Goal: Task Accomplishment & Management: Manage account settings

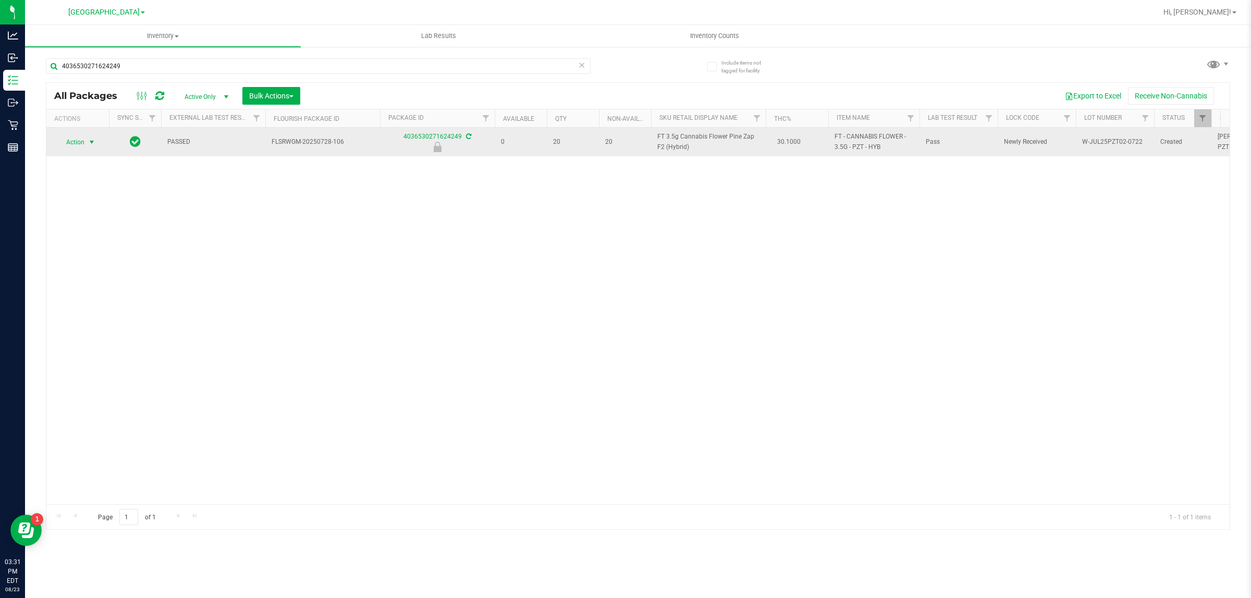
type input "4036530271624249"
click at [91, 142] on span "select" at bounding box center [92, 142] width 8 height 8
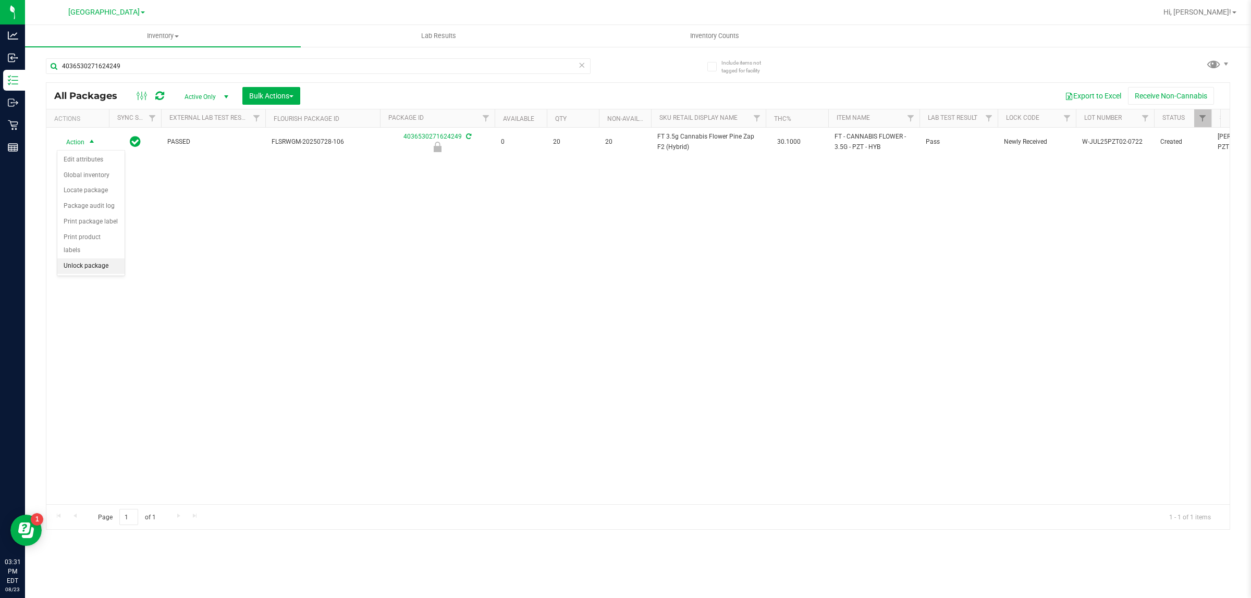
click at [114, 258] on li "Unlock package" at bounding box center [90, 266] width 67 height 16
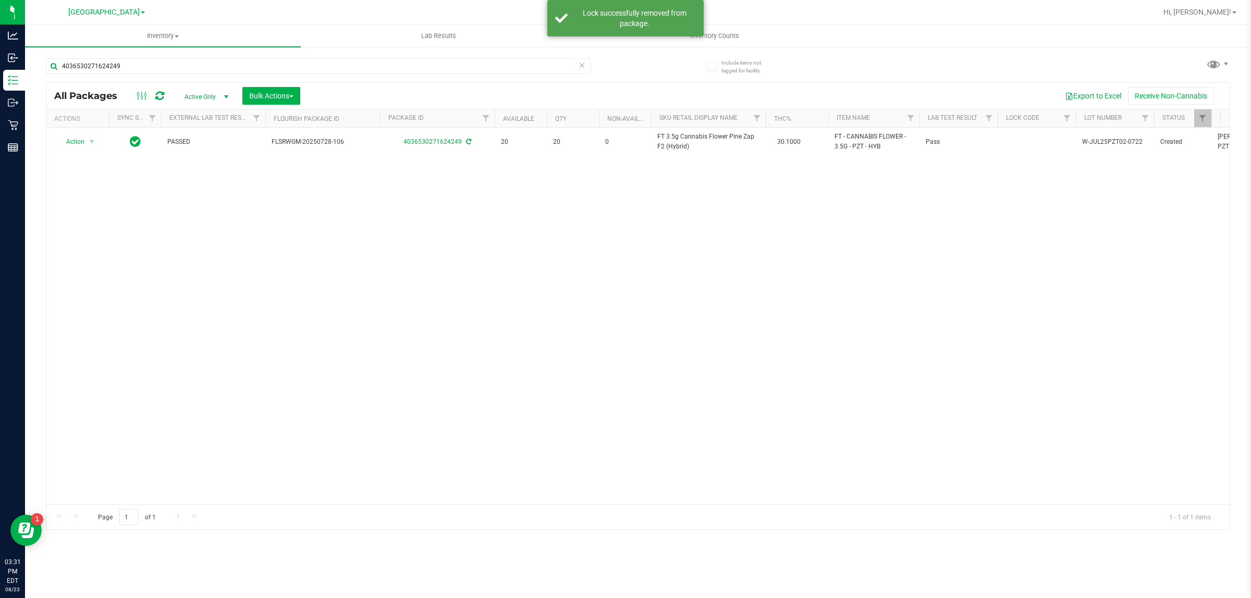
click at [200, 242] on div "Action Action Adjust qty Create package Edit attributes Global inventory Locate…" at bounding box center [637, 316] width 1183 height 377
click at [159, 57] on div "4036530271624249" at bounding box center [342, 65] width 592 height 33
click at [160, 56] on div "4036530271624249" at bounding box center [342, 65] width 592 height 33
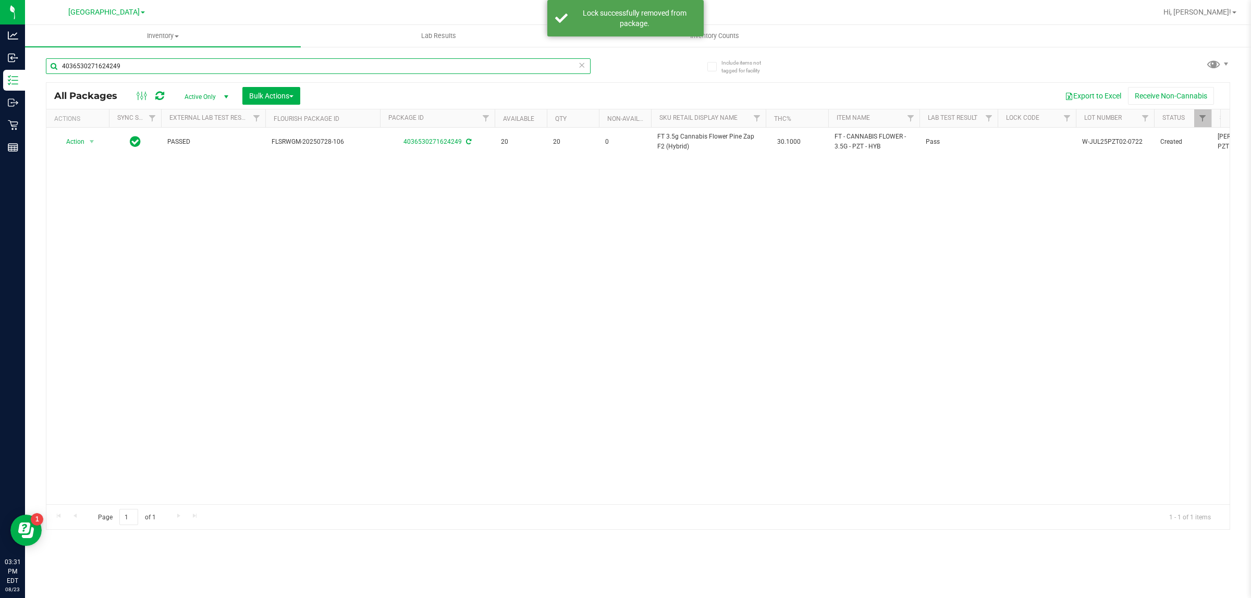
click at [167, 64] on input "4036530271624249" at bounding box center [318, 66] width 545 height 16
click at [165, 63] on input "4036530271624249" at bounding box center [318, 66] width 545 height 16
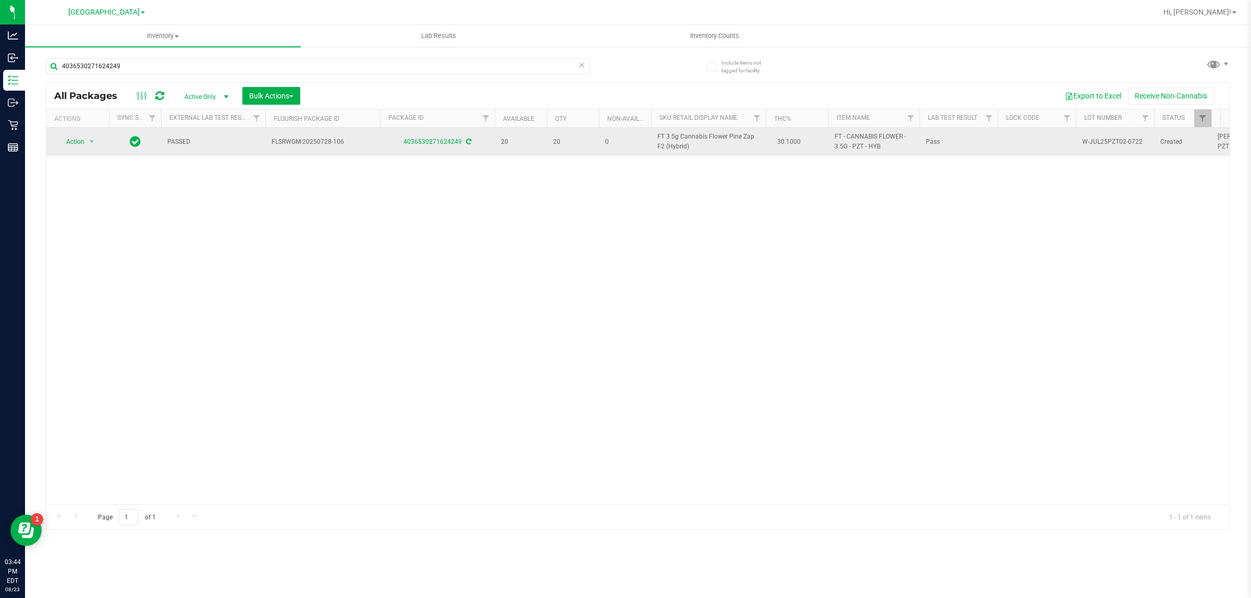
click at [683, 149] on span "FT 3.5g Cannabis Flower Pine Zap F2 (Hybrid)" at bounding box center [708, 142] width 102 height 20
copy td "FT 3.5g Cannabis Flower Pine Zap F2 (Hybrid)"
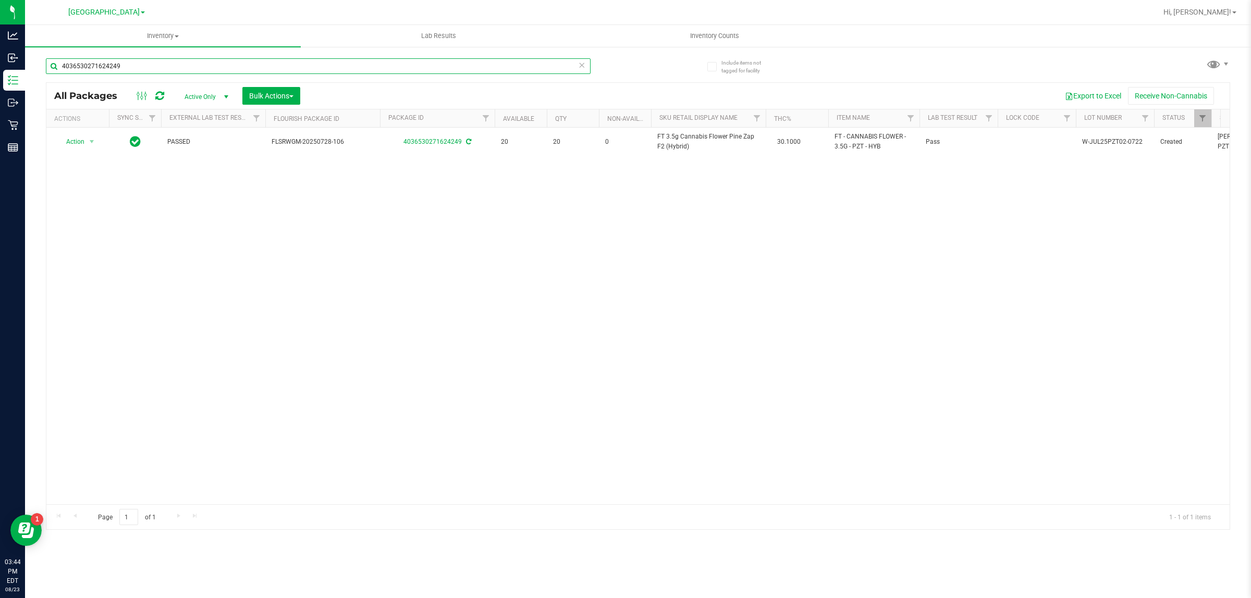
click at [378, 67] on input "4036530271624249" at bounding box center [318, 66] width 545 height 16
click at [378, 66] on input "4036530271624249" at bounding box center [318, 66] width 545 height 16
paste input "FT 3.5g Cannabis Flower Pine Zap F2 (Hybrid)"
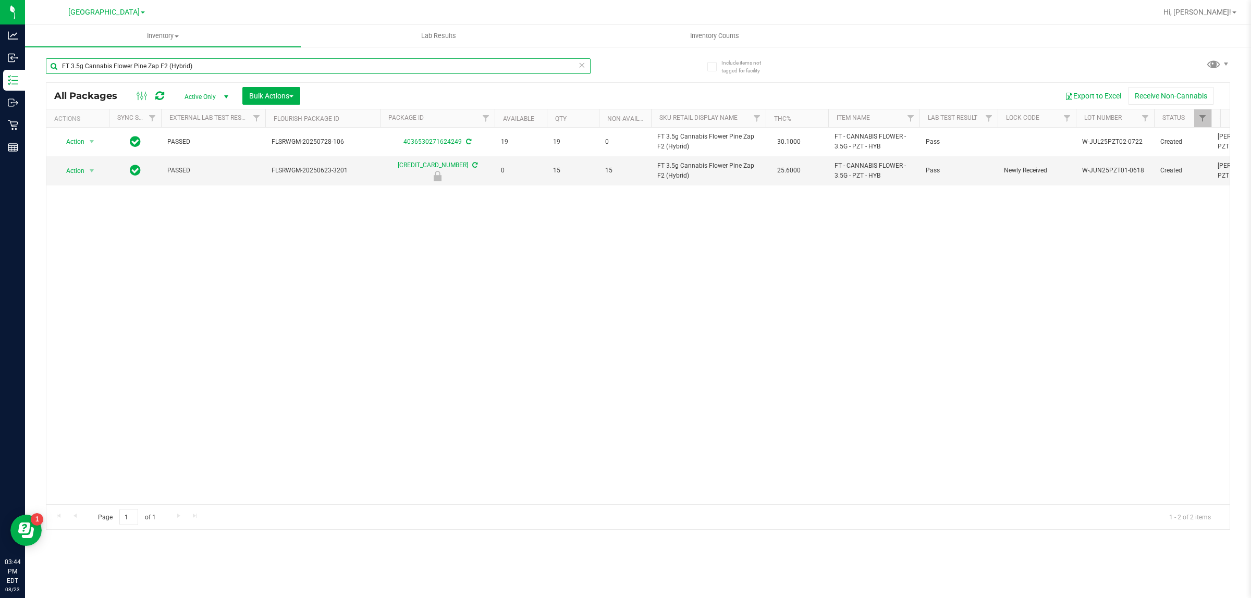
type input "FT 3.5g Cannabis Flower Pine Zap F2 (Hybrid)"
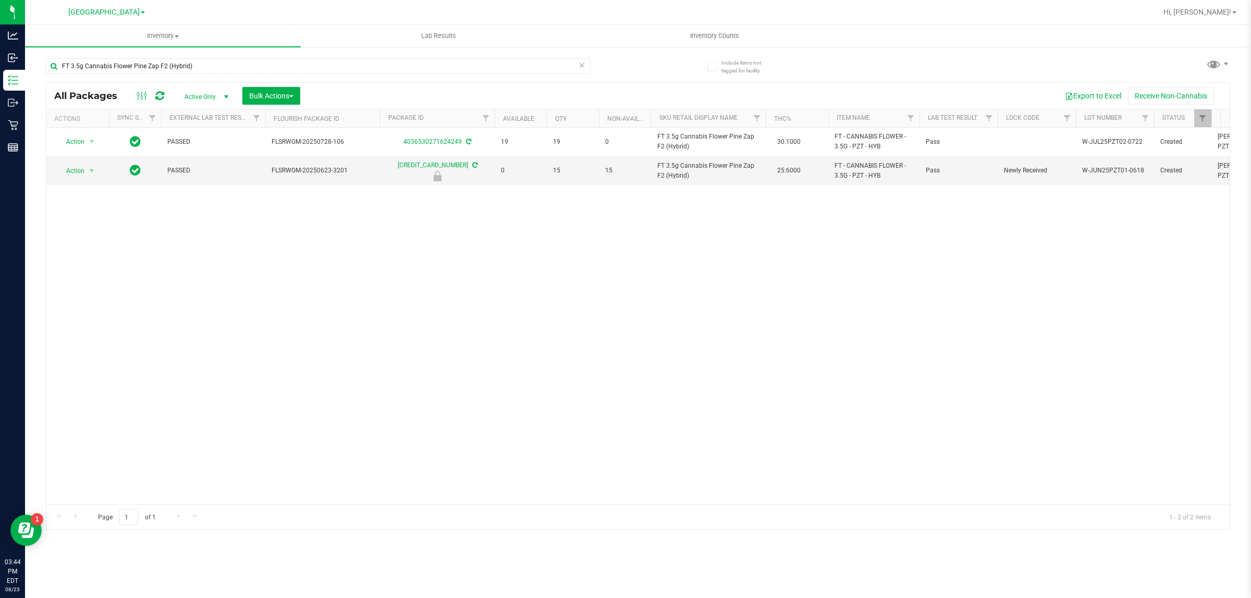
click at [223, 198] on div "Action Action Adjust qty Create package Edit attributes Global inventory Locate…" at bounding box center [637, 316] width 1183 height 377
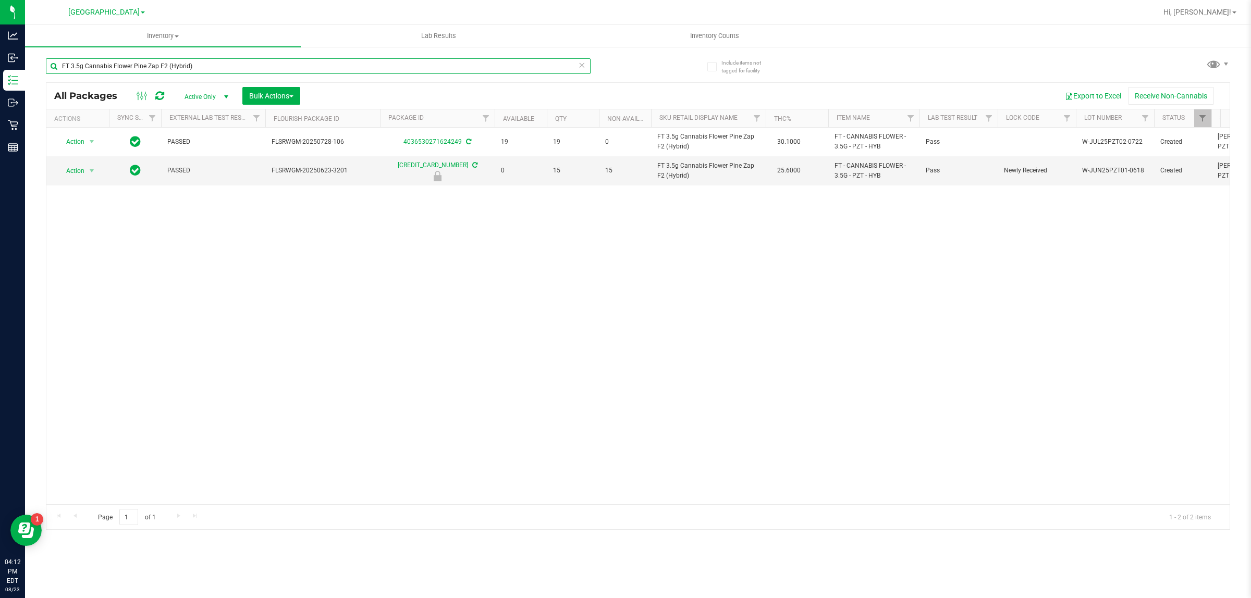
click at [213, 61] on input "FT 3.5g Cannabis Flower Pine Zap F2 (Hybrid)" at bounding box center [318, 66] width 545 height 16
click at [212, 61] on input "FT 3.5g Cannabis Flower Pine Zap F2 (Hybrid)" at bounding box center [318, 66] width 545 height 16
click at [210, 61] on input "FT 3.5g Cannabis Flower Pine Zap F2 (Hybrid)" at bounding box center [318, 66] width 545 height 16
drag, startPoint x: 210, startPoint y: 61, endPoint x: 215, endPoint y: 66, distance: 6.6
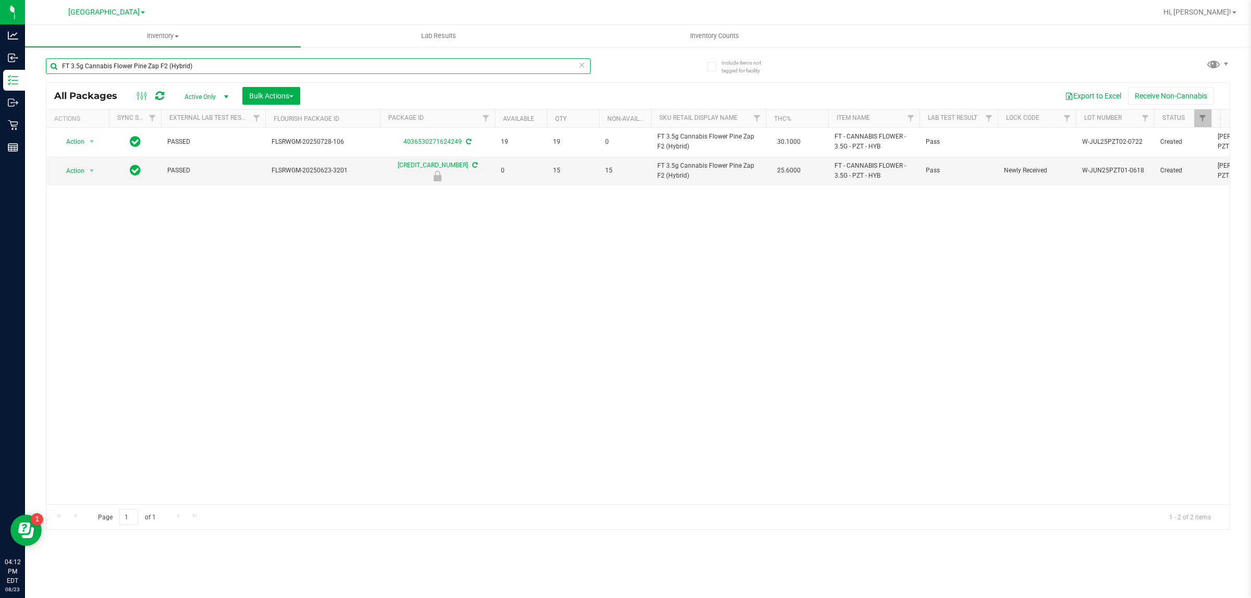
click at [215, 66] on input "FT 3.5g Cannabis Flower Pine Zap F2 (Hybrid)" at bounding box center [318, 66] width 545 height 16
click at [216, 66] on input "FT 3.5g Cannabis Flower Pine Zap F2 (Hybrid)" at bounding box center [318, 66] width 545 height 16
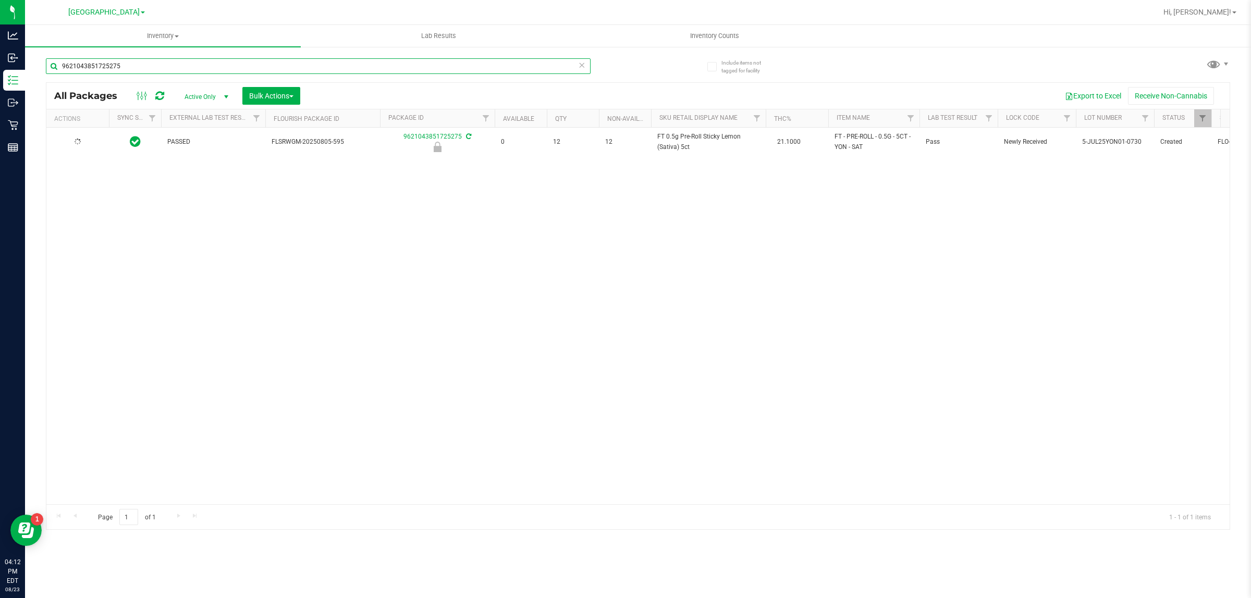
type input "9621043851725275"
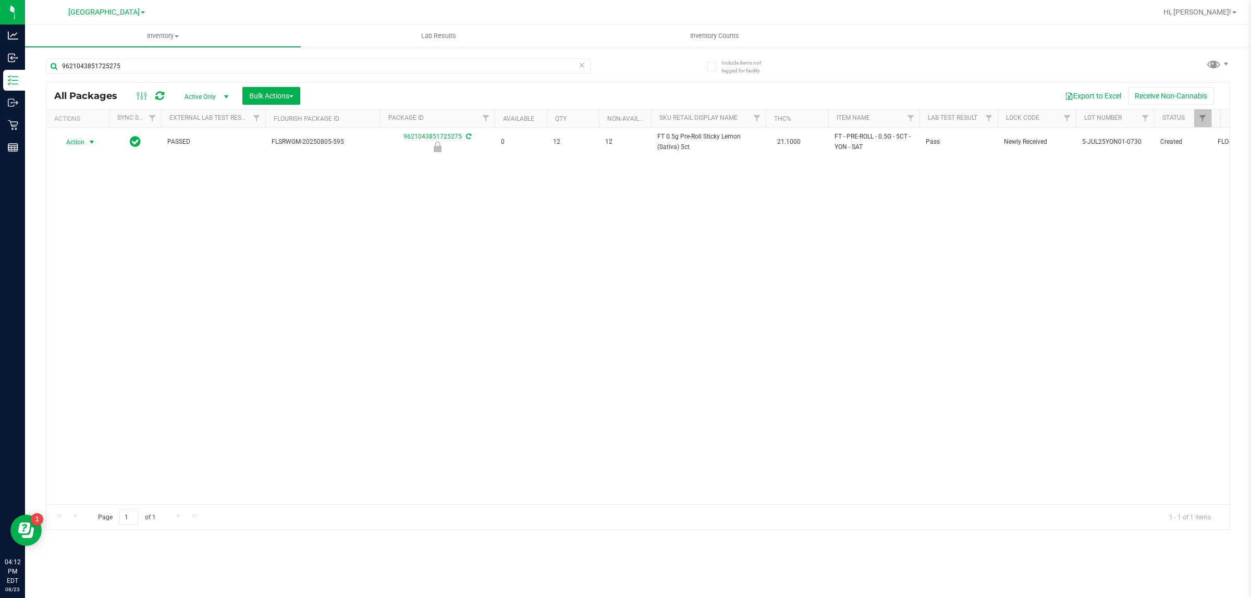
click at [84, 144] on span "Action" at bounding box center [71, 142] width 28 height 15
click at [92, 258] on li "Unlock package" at bounding box center [90, 266] width 67 height 16
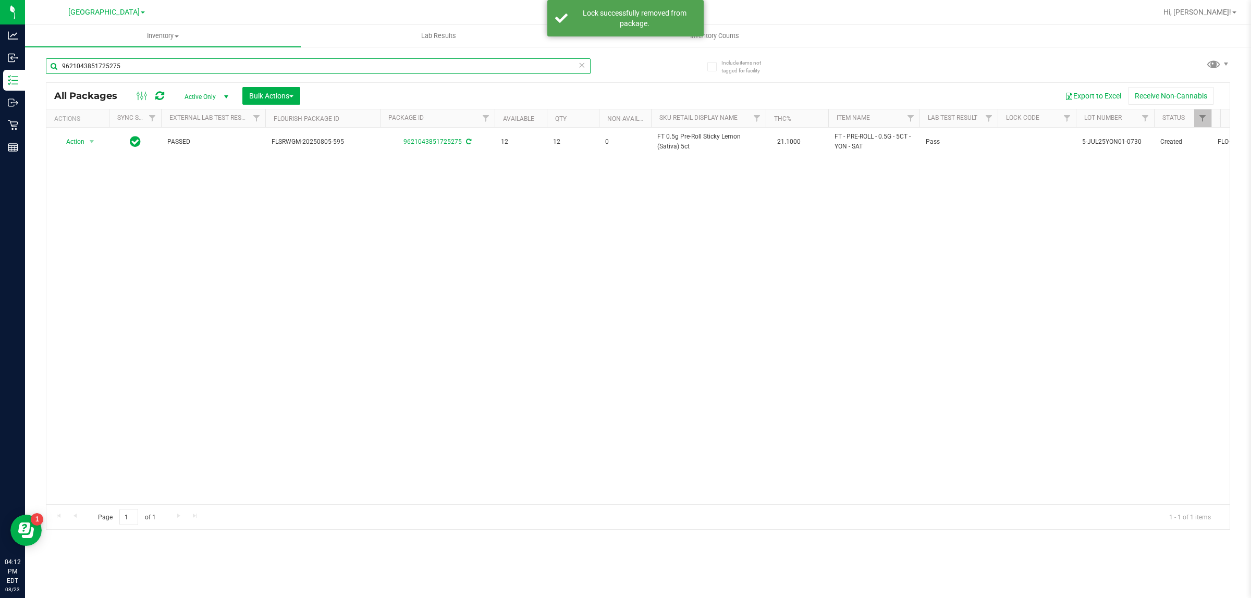
click at [87, 73] on input "9621043851725275" at bounding box center [318, 66] width 545 height 16
click at [89, 72] on input "9621043851725275" at bounding box center [318, 66] width 545 height 16
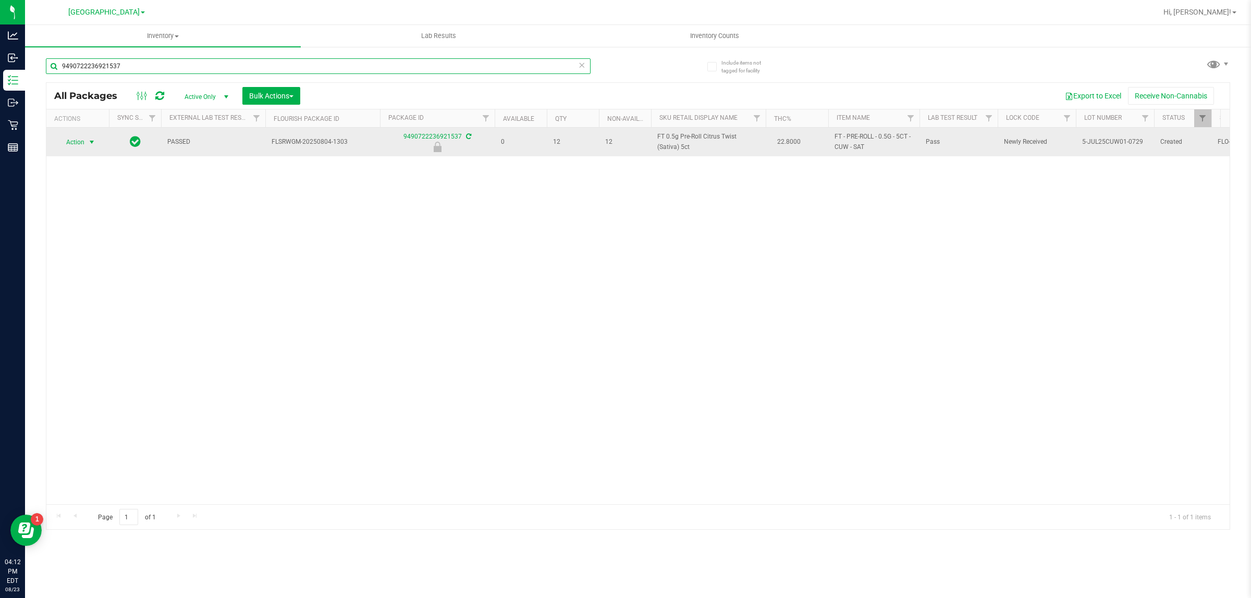
type input "9490722236921537"
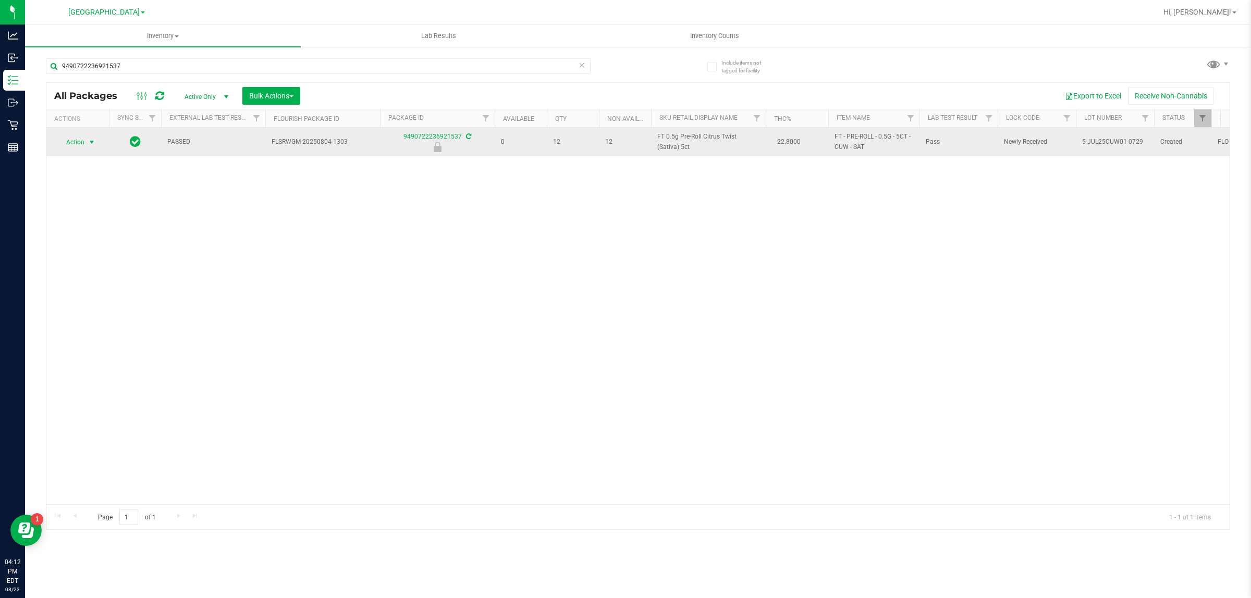
click at [89, 140] on span "select" at bounding box center [92, 142] width 8 height 8
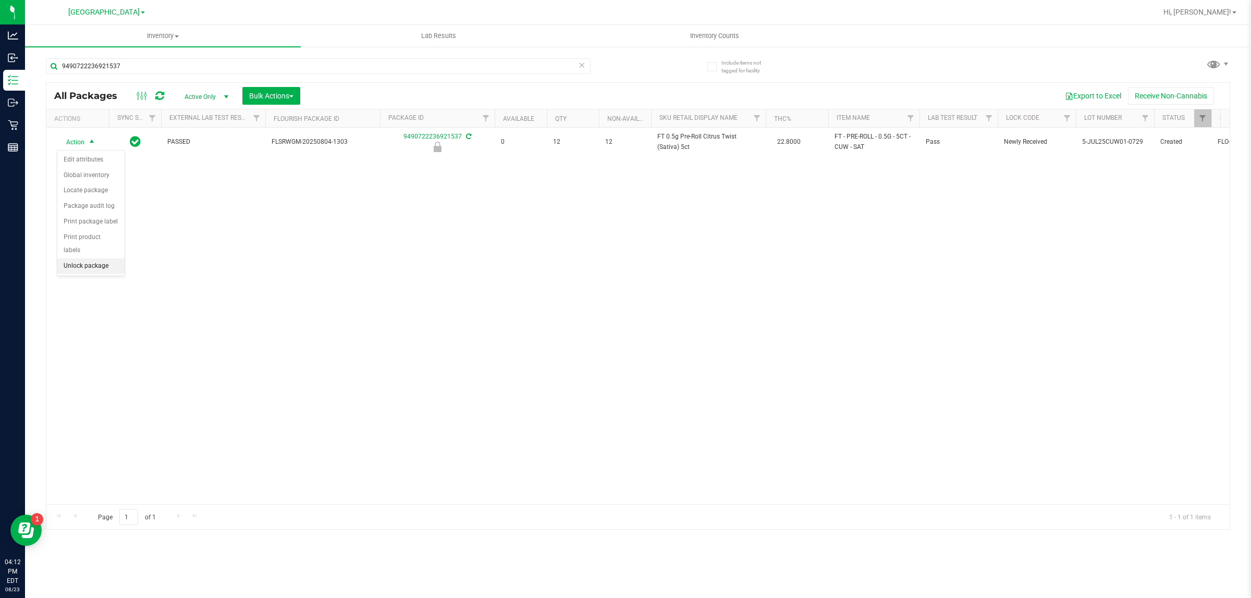
click at [74, 259] on li "Unlock package" at bounding box center [90, 266] width 67 height 16
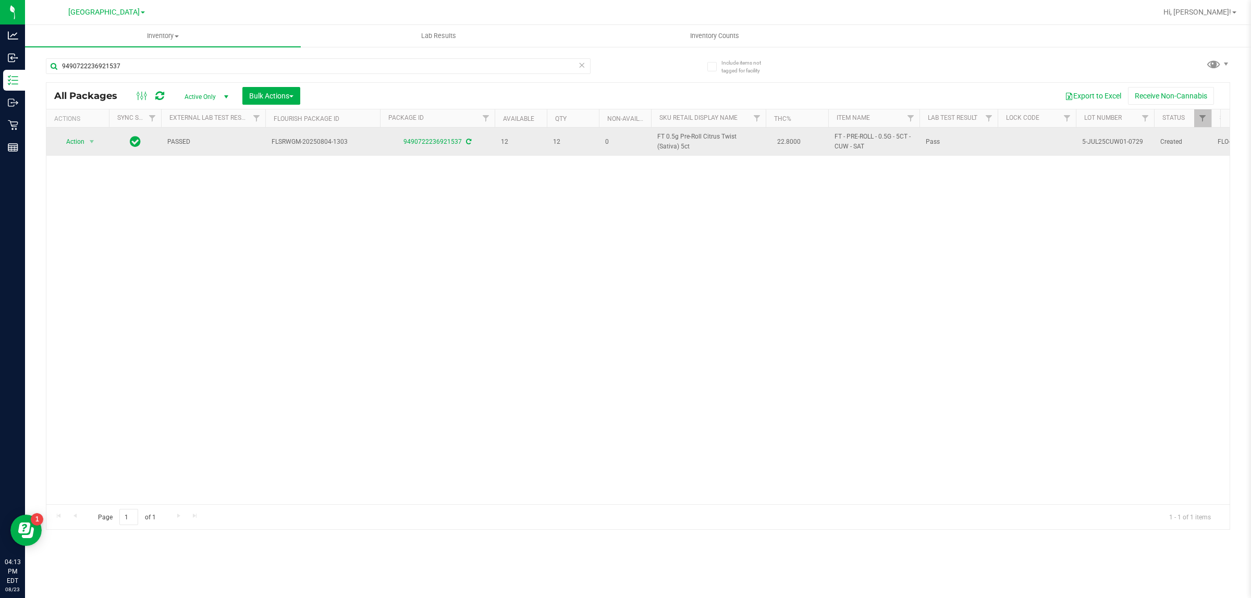
click at [668, 143] on span "FT 0.5g Pre-Roll Citrus Twist (Sativa) 5ct" at bounding box center [708, 142] width 102 height 20
click at [664, 134] on span "FT 0.5g Pre-Roll Citrus Twist (Sativa) 5ct" at bounding box center [708, 142] width 102 height 20
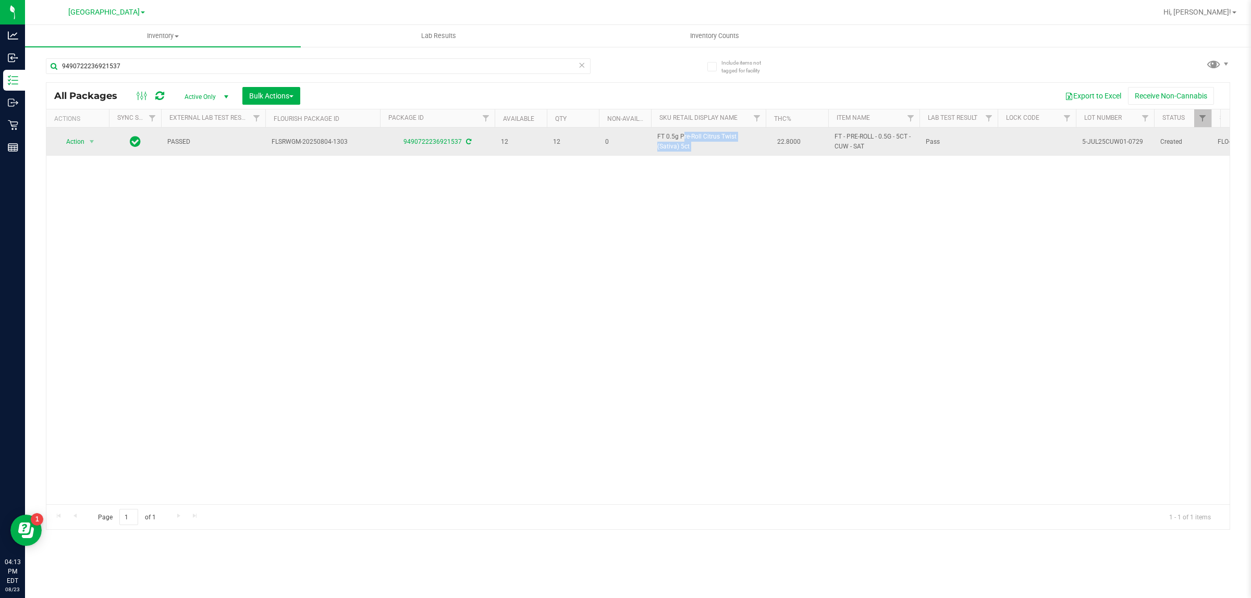
copy td "FT 0.5g Pre-Roll Citrus Twist (Sativa) 5ct"
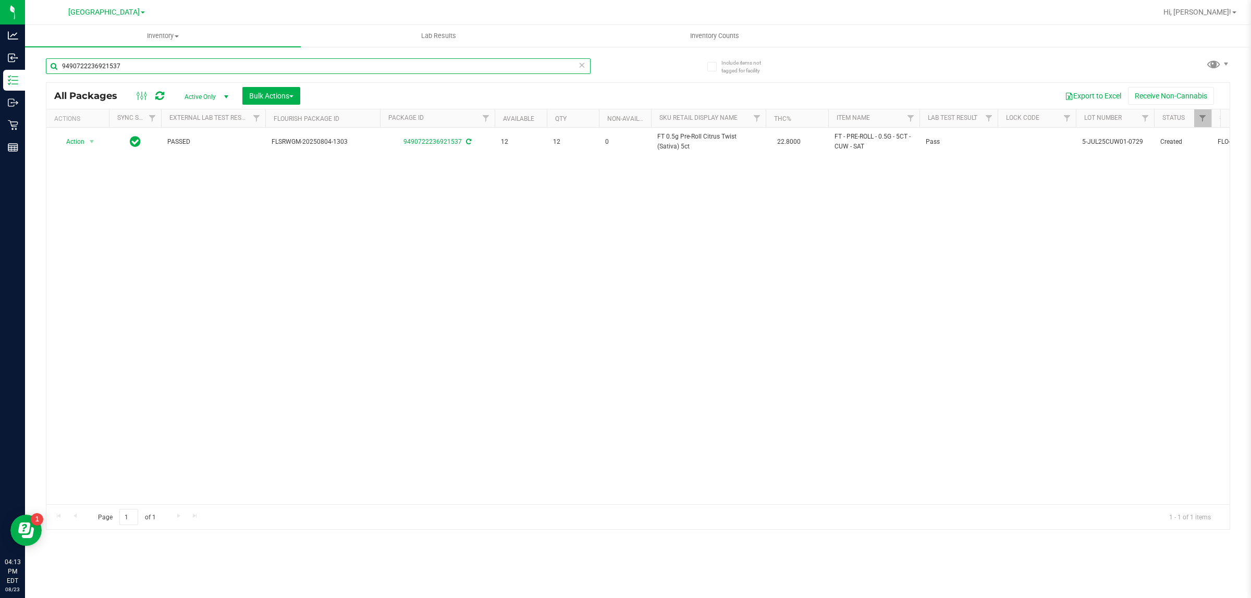
click at [329, 65] on input "9490722236921537" at bounding box center [318, 66] width 545 height 16
paste input "FT 0.5g Pre-Roll Citrus Twist (Sativa) 5ct"
type input "FT 0.5g Pre-Roll Citrus Twist (Sativa) 5ct"
